Goal: Task Accomplishment & Management: Use online tool/utility

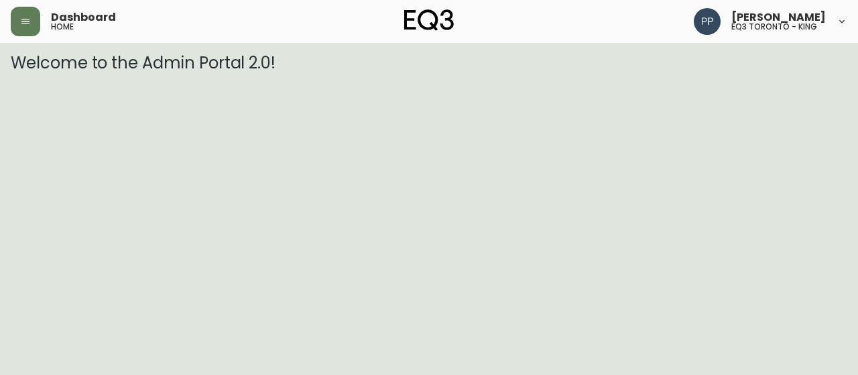
click at [9, 30] on header "Dashboard home [PERSON_NAME] eq3 toronto - king" at bounding box center [429, 21] width 858 height 43
click at [16, 19] on button "button" at bounding box center [25, 21] width 29 height 29
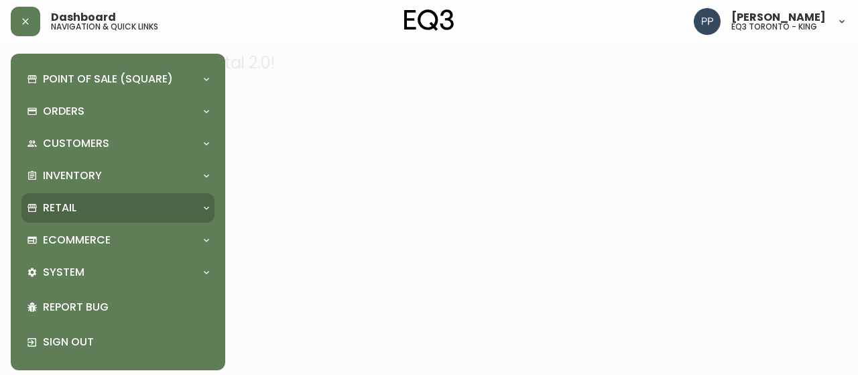
click at [88, 203] on div "Retail" at bounding box center [111, 207] width 169 height 15
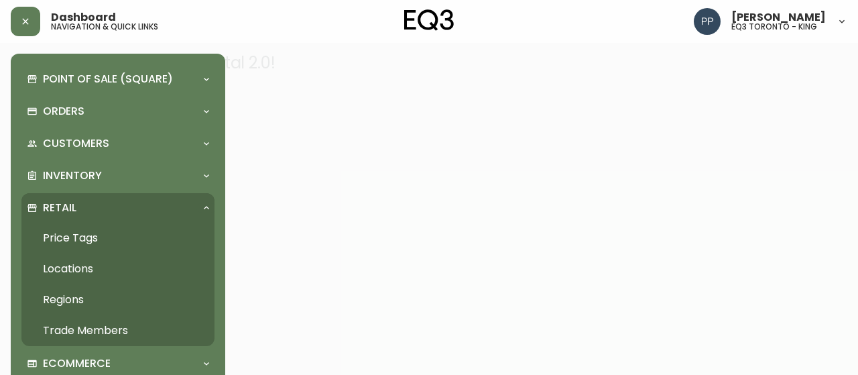
click at [85, 233] on link "Price Tags" at bounding box center [117, 237] width 193 height 31
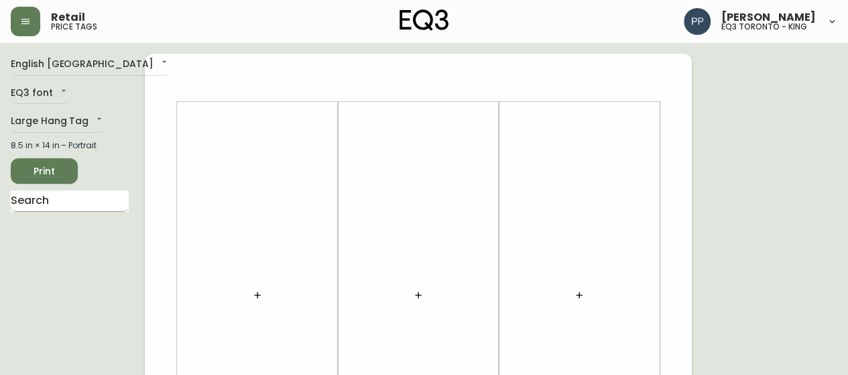
click at [84, 196] on input "text" at bounding box center [70, 200] width 118 height 21
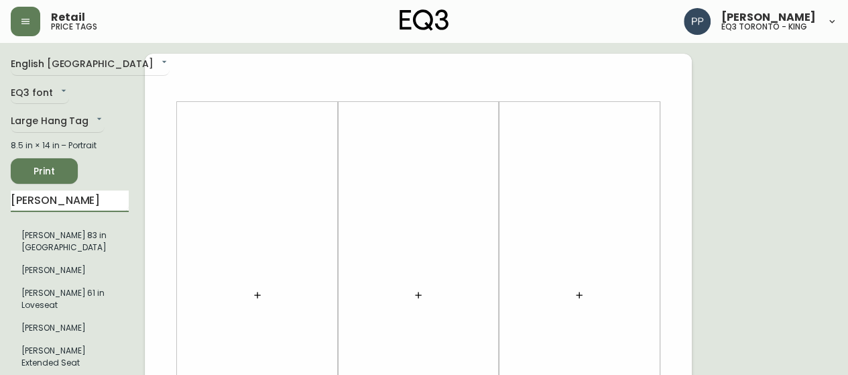
type input "[PERSON_NAME]"
click at [262, 225] on div at bounding box center [257, 295] width 145 height 373
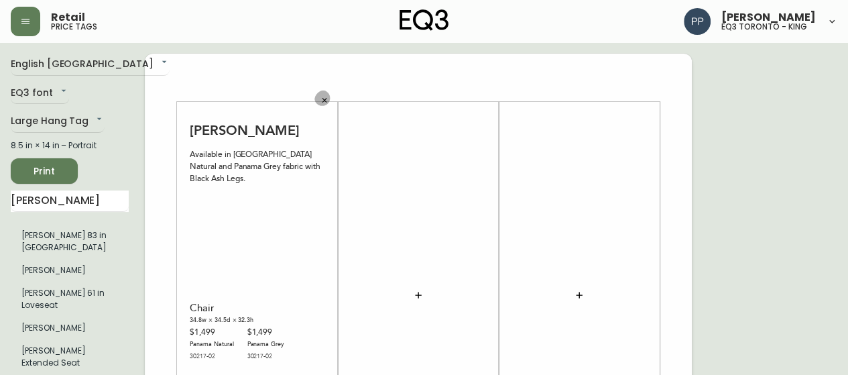
click at [325, 100] on icon "button" at bounding box center [324, 101] width 8 height 8
click at [325, 101] on icon "button" at bounding box center [324, 100] width 5 height 5
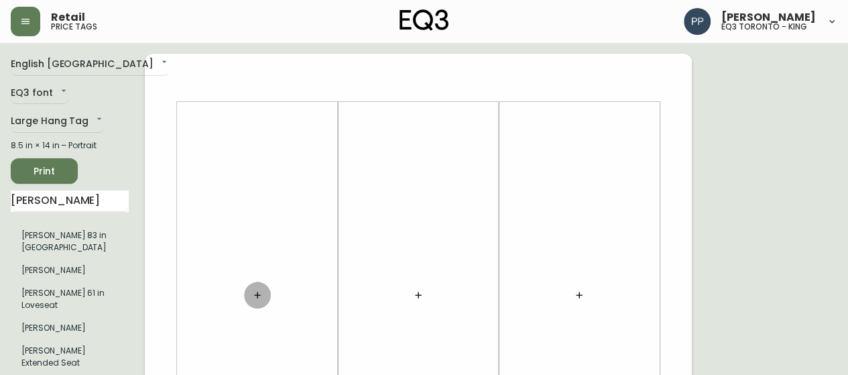
click at [260, 296] on icon "button" at bounding box center [257, 295] width 11 height 11
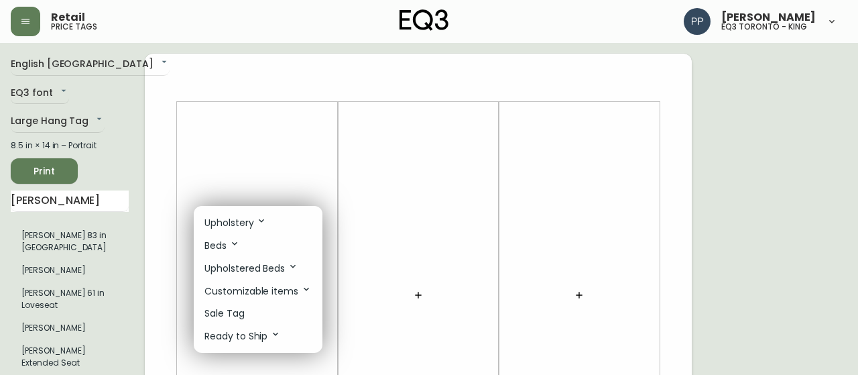
click at [280, 224] on li "Upholstery" at bounding box center [258, 222] width 129 height 23
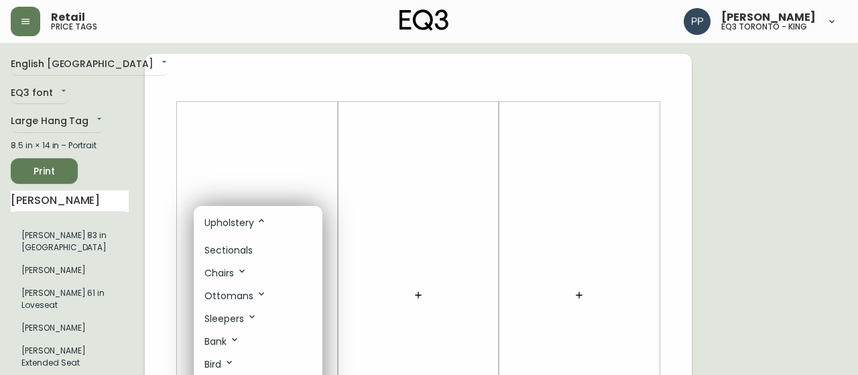
click at [261, 247] on li "Sectionals" at bounding box center [258, 250] width 129 height 22
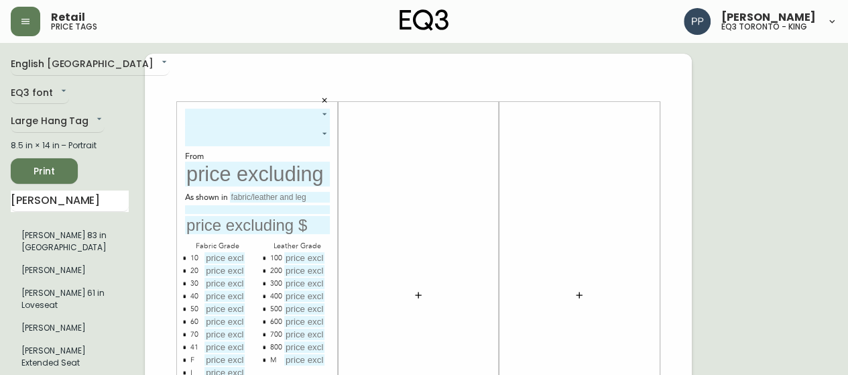
click at [320, 109] on button "button" at bounding box center [324, 100] width 20 height 20
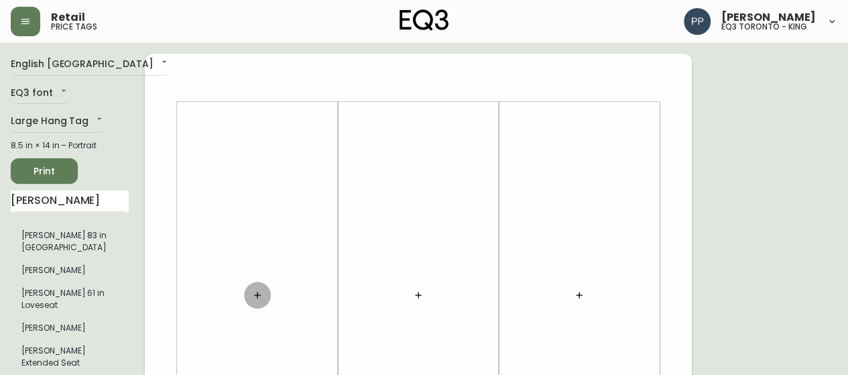
click at [251, 297] on button "button" at bounding box center [257, 294] width 27 height 27
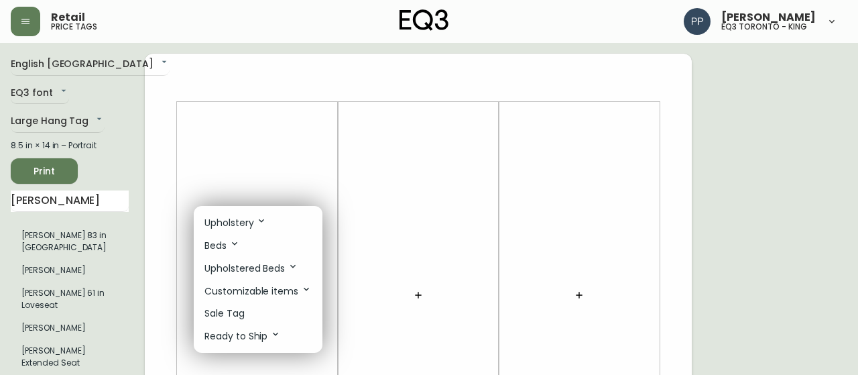
click at [275, 220] on li "Upholstery" at bounding box center [258, 222] width 129 height 23
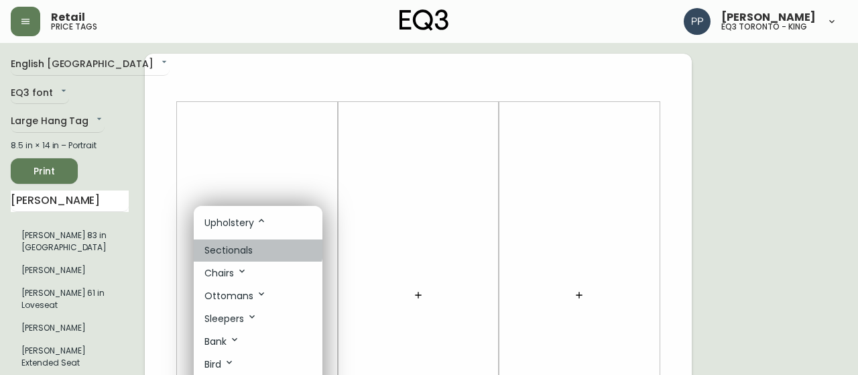
click at [247, 248] on p "Sectionals" at bounding box center [228, 250] width 48 height 14
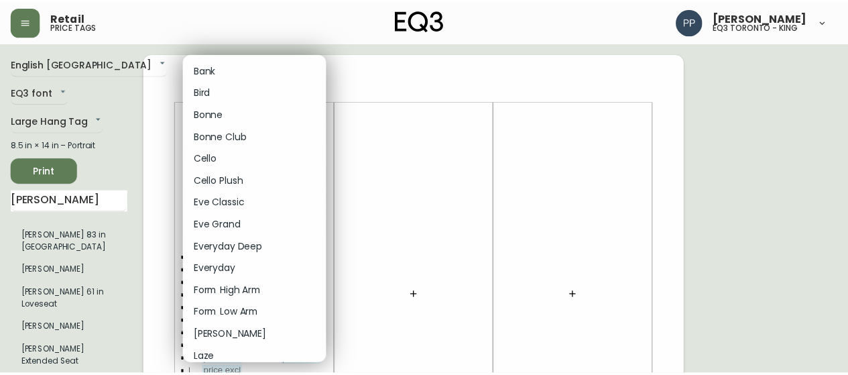
scroll to position [201, 0]
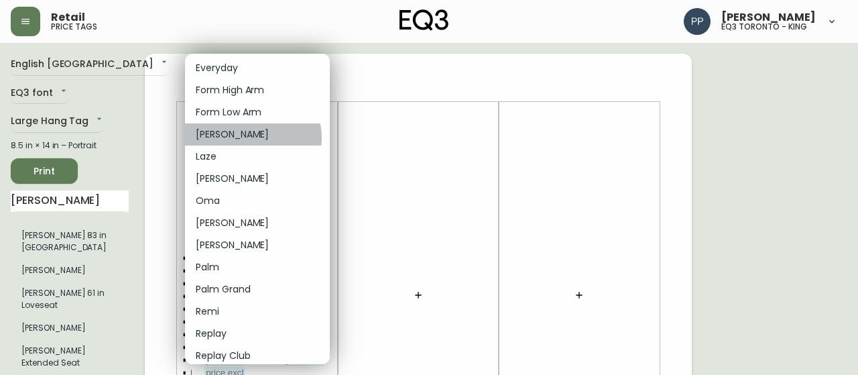
click at [252, 137] on li "[PERSON_NAME]" at bounding box center [257, 134] width 145 height 22
type input "12"
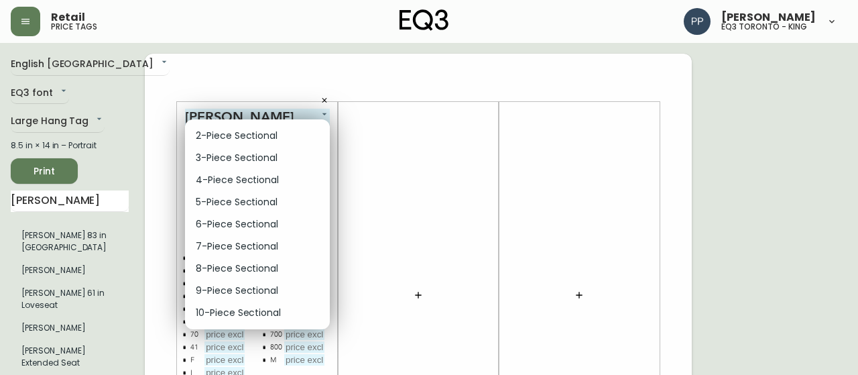
click at [261, 140] on li "2-Piece Sectional" at bounding box center [257, 136] width 145 height 22
type input "0"
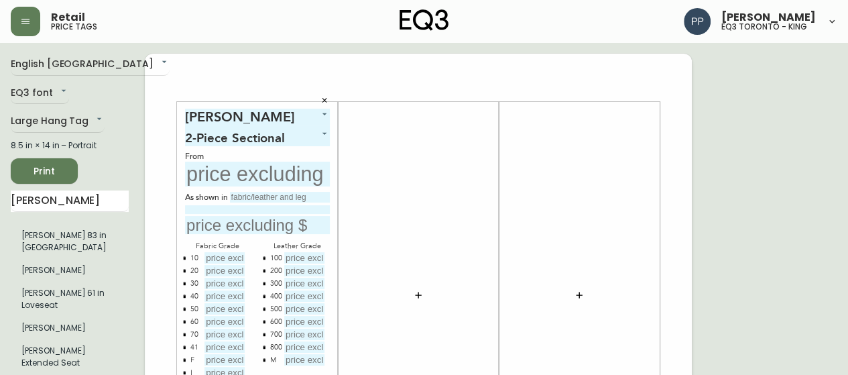
click at [247, 176] on input "text" at bounding box center [257, 174] width 145 height 25
click at [288, 200] on input "text" at bounding box center [280, 197] width 100 height 11
type input "g"
type input "Gr 20 Panama Grey"
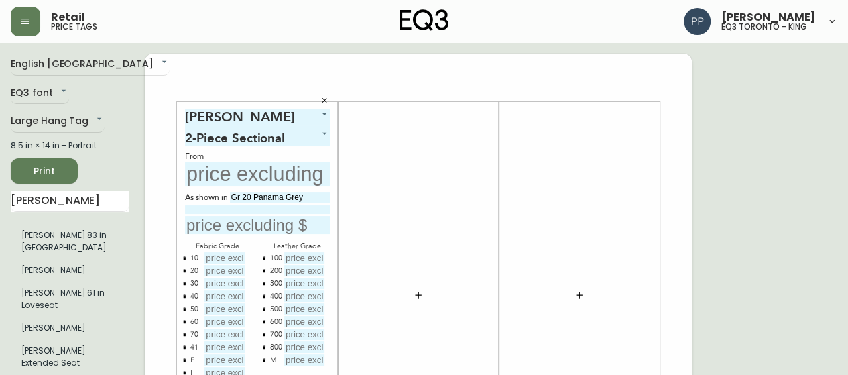
drag, startPoint x: 226, startPoint y: 210, endPoint x: 223, endPoint y: 203, distance: 7.2
click at [225, 208] on input at bounding box center [257, 209] width 145 height 9
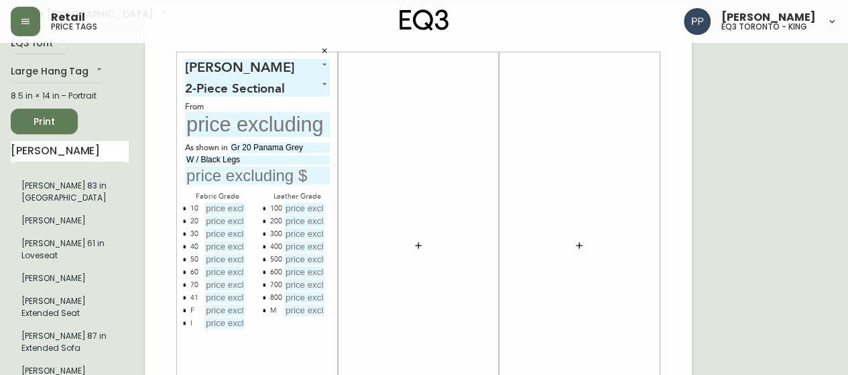
scroll to position [67, 0]
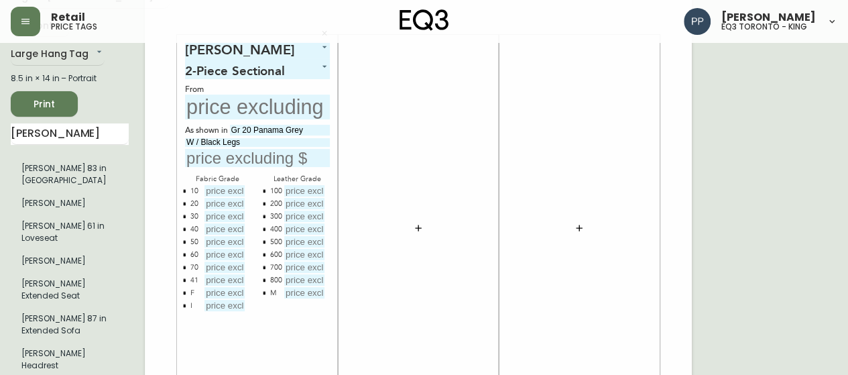
type input "W / Black Legs"
click at [216, 192] on input "text" at bounding box center [224, 190] width 40 height 11
type input "$3099"
type input "$3399"
type input "$3699"
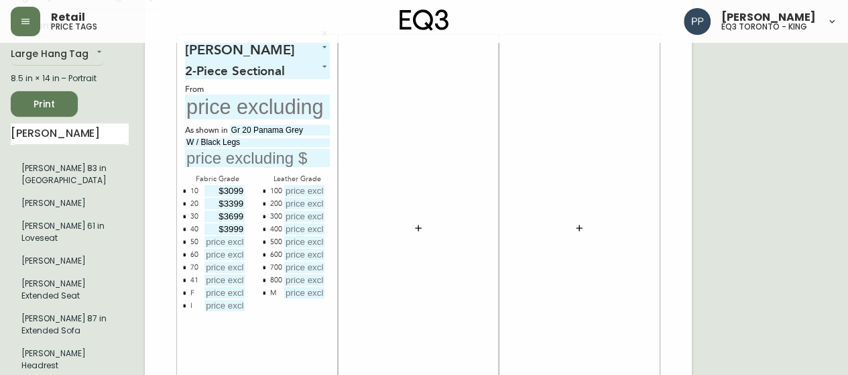
type input "$3999"
type input "$4299"
type input "$4599"
type input "$4899"
click at [186, 280] on icon "button" at bounding box center [184, 279] width 4 height 4
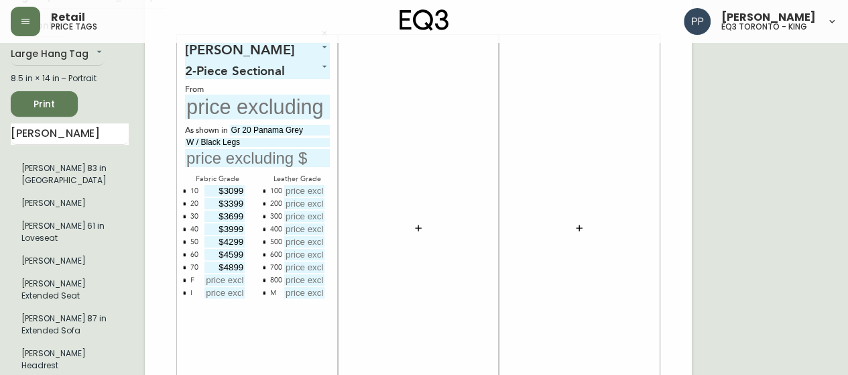
click at [207, 277] on input "text" at bounding box center [224, 279] width 40 height 11
type input "$8199"
type input "$9099"
click at [302, 192] on input "text" at bounding box center [304, 190] width 40 height 11
type input "$4899"
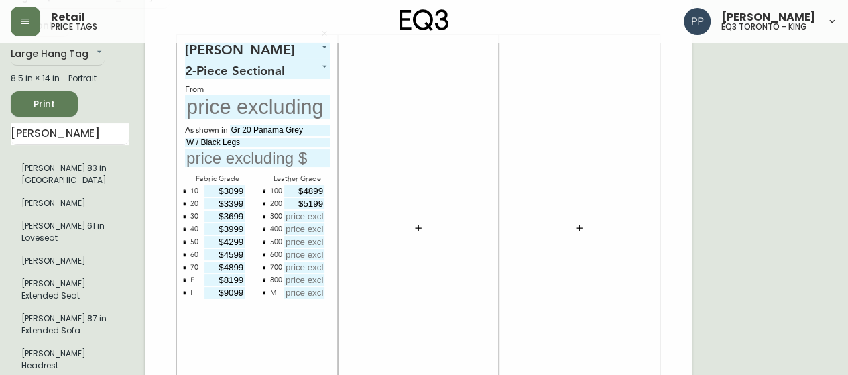
type input "$5199"
type input "$5499"
type input "$5799"
type input "$6099"
type input "$6399"
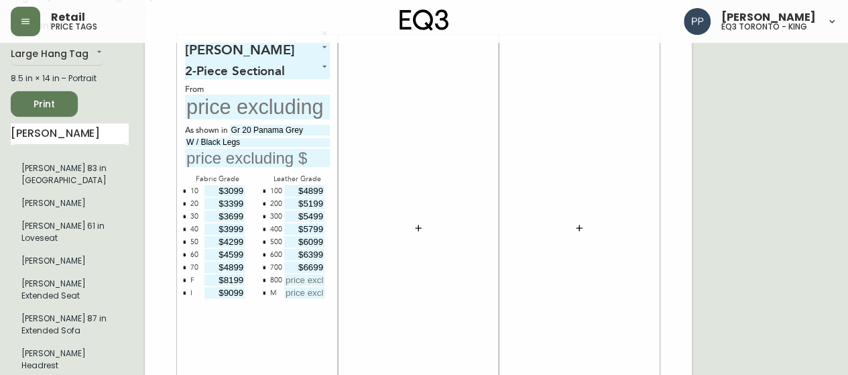
type input "$6699"
type input "$6999"
click at [313, 292] on input "text" at bounding box center [304, 292] width 40 height 11
click at [264, 293] on icon "button" at bounding box center [264, 292] width 3 height 3
click at [271, 97] on input "text" at bounding box center [257, 106] width 145 height 25
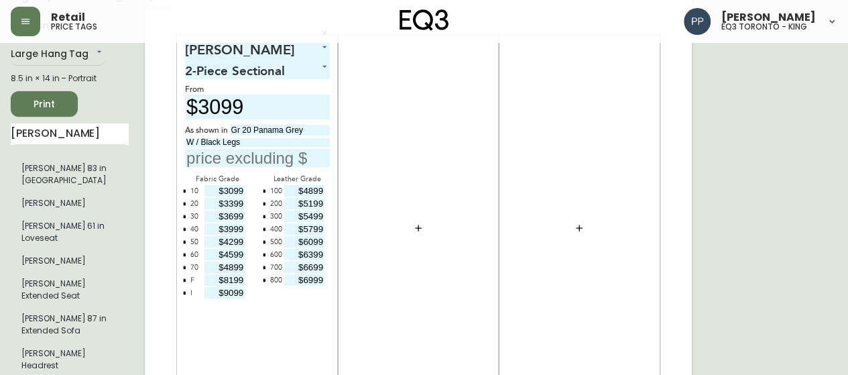
type input "$3099"
click at [288, 158] on input "text" at bounding box center [257, 158] width 145 height 18
type input "$3399"
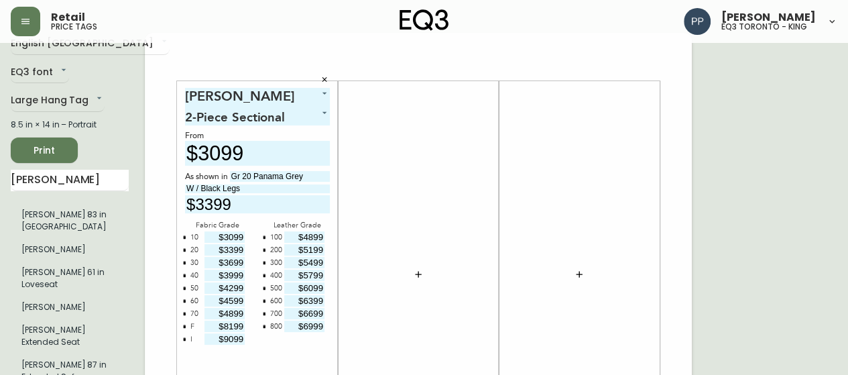
scroll to position [0, 0]
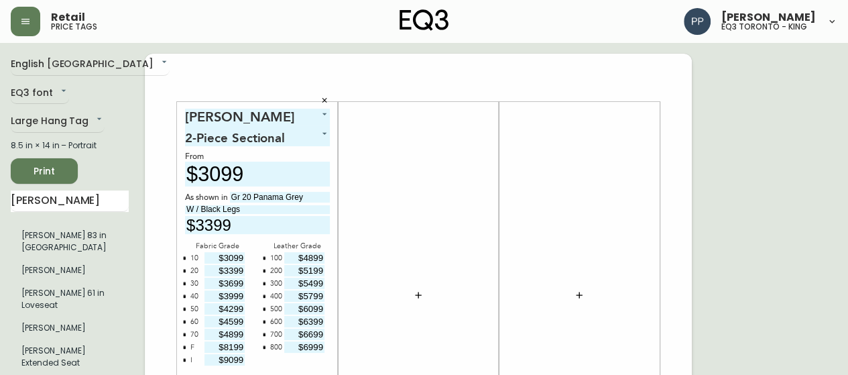
click at [68, 167] on button "Print" at bounding box center [44, 170] width 67 height 25
click at [31, 21] on button "button" at bounding box center [25, 21] width 29 height 29
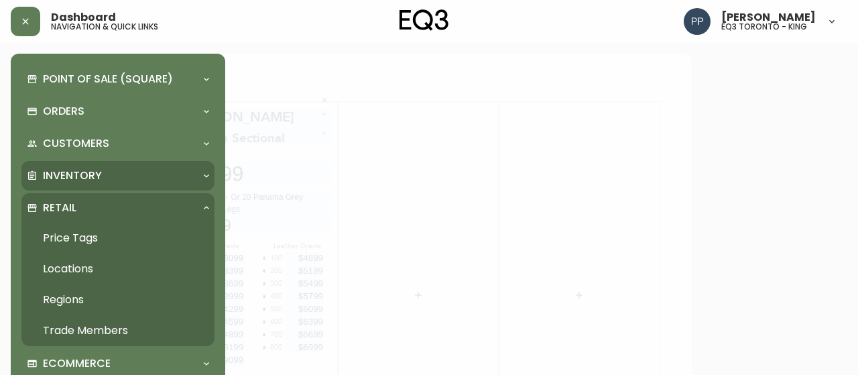
click at [84, 168] on p "Inventory" at bounding box center [72, 175] width 59 height 15
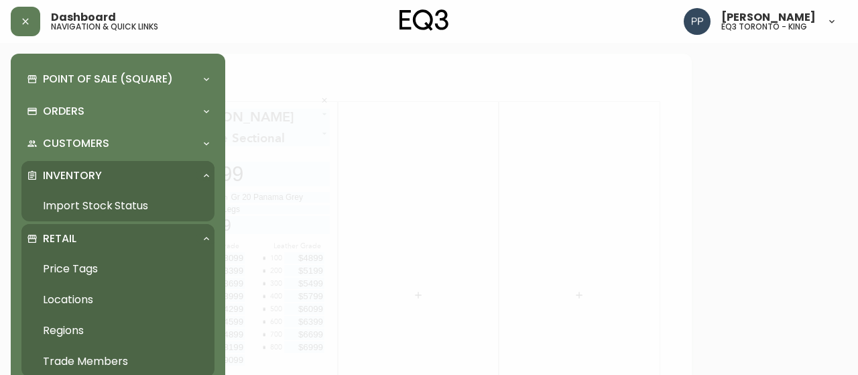
click at [120, 210] on link "Import Stock Status" at bounding box center [117, 205] width 193 height 31
